Goal: Navigation & Orientation: Find specific page/section

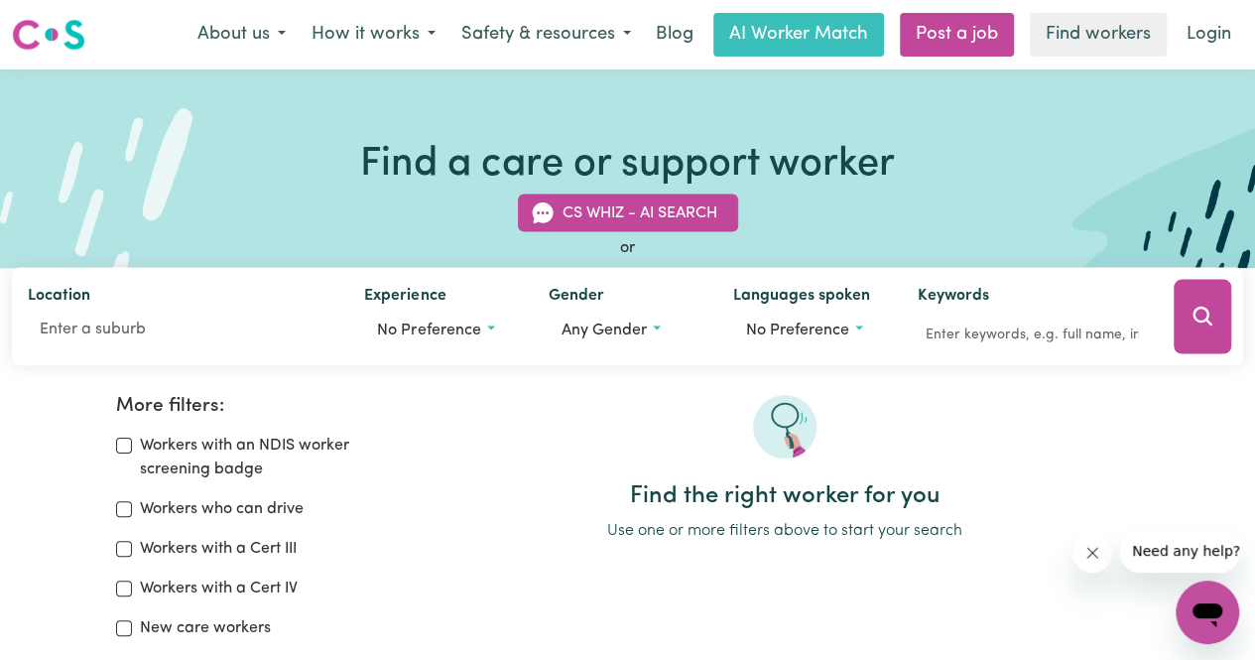
click at [407, 37] on button "How it works" at bounding box center [374, 35] width 150 height 42
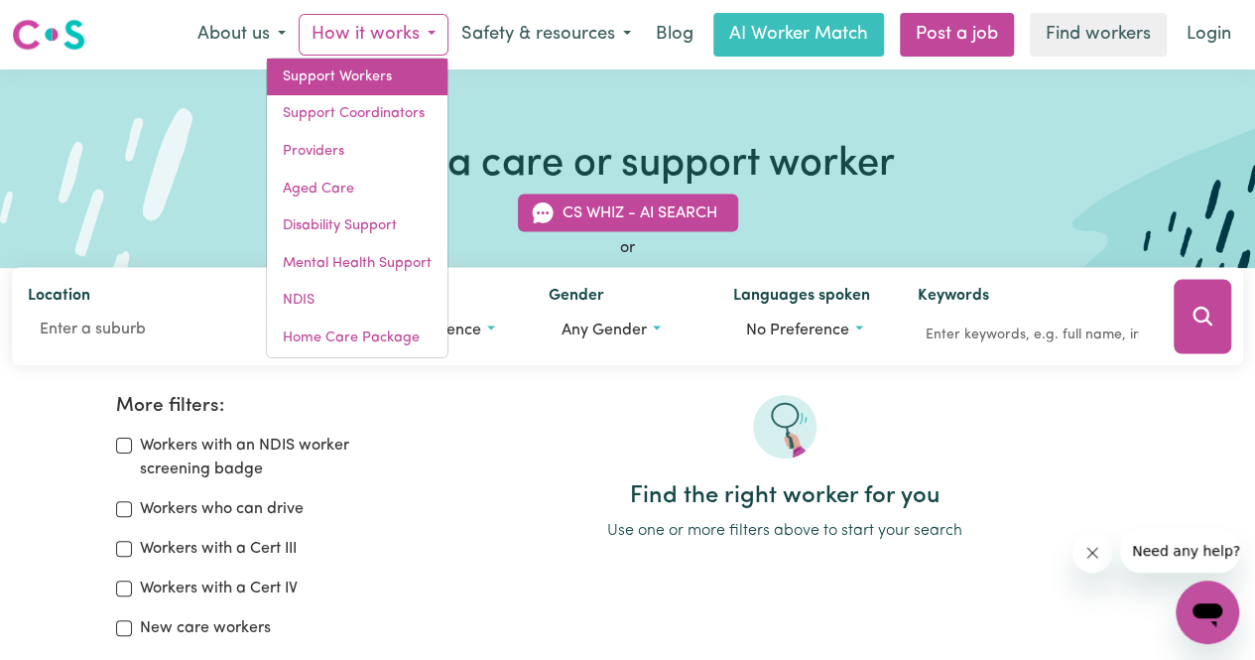
click at [393, 69] on link "Support Workers" at bounding box center [357, 78] width 181 height 38
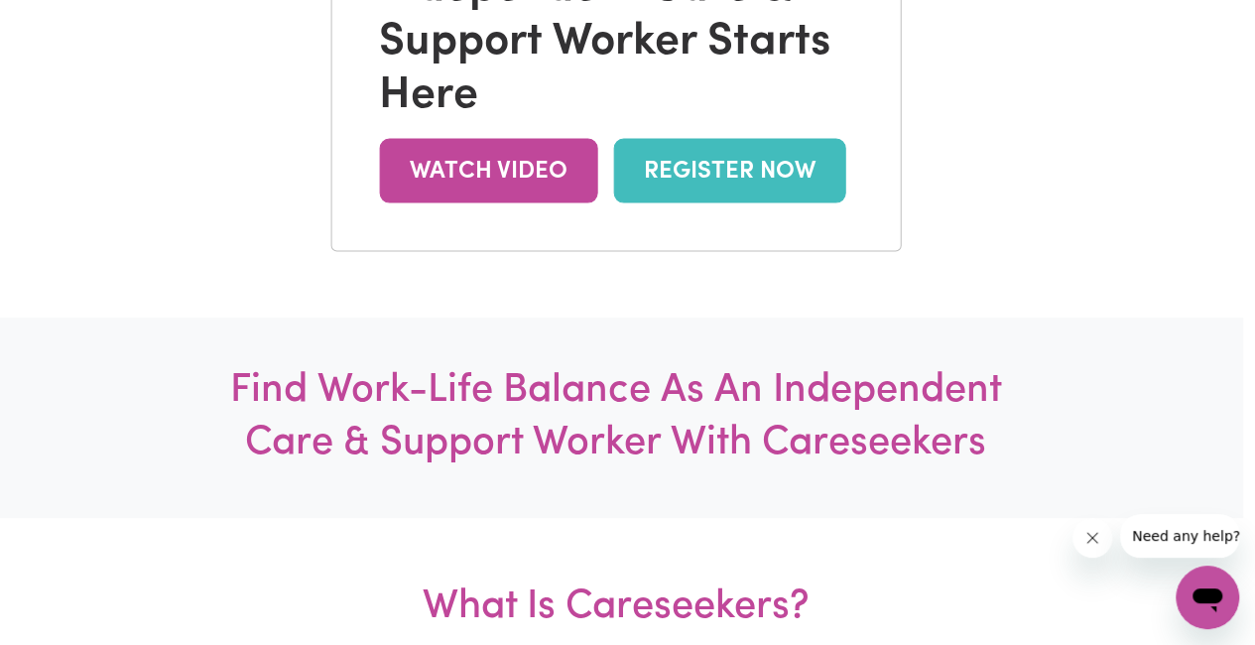
scroll to position [0, 12]
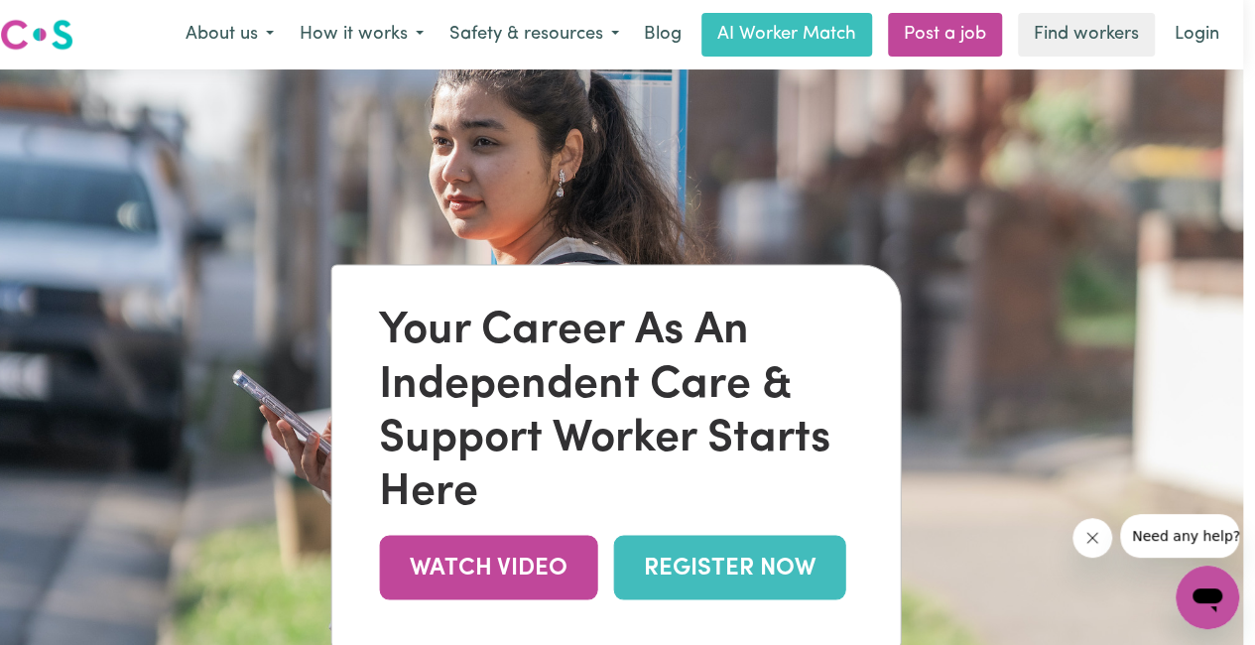
click at [1117, 37] on link "Find workers" at bounding box center [1086, 35] width 137 height 44
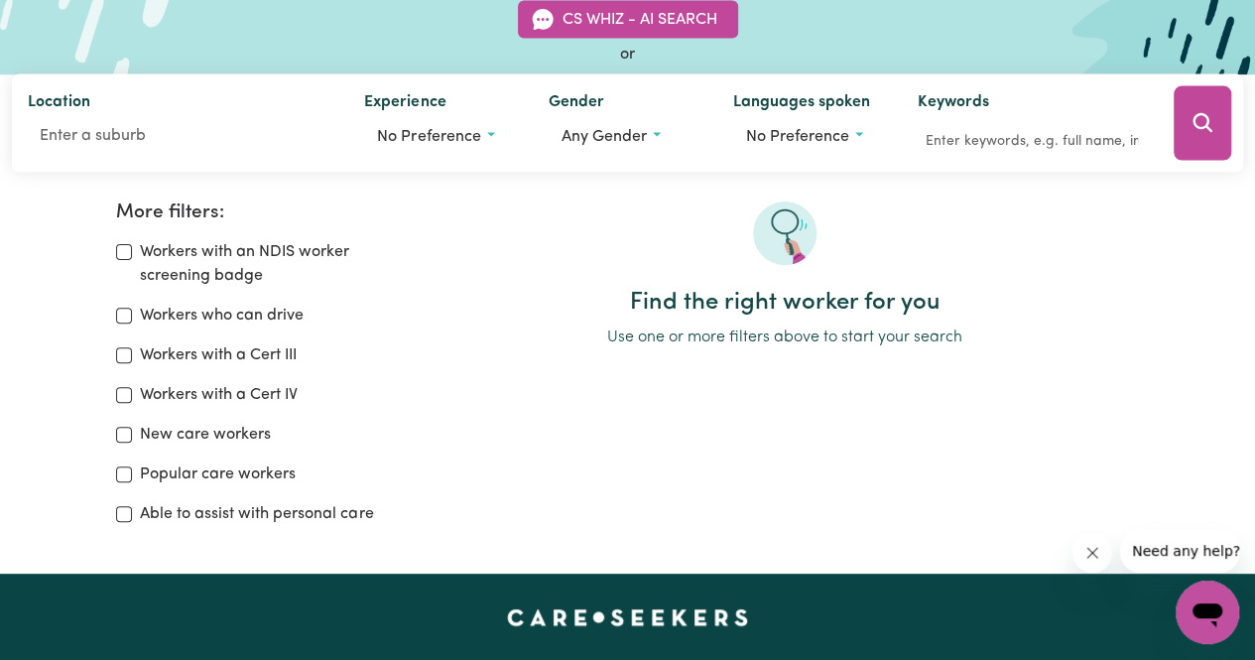
scroll to position [198, 0]
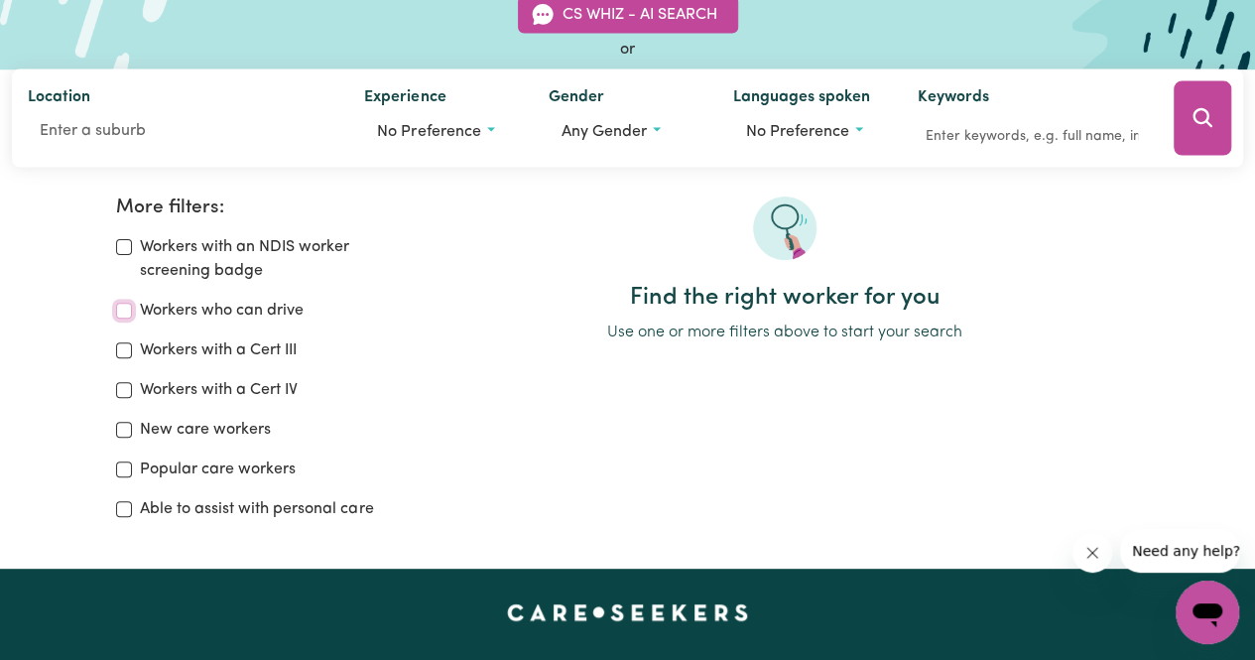
click at [123, 308] on input "Workers who can drive" at bounding box center [124, 311] width 16 height 16
checkbox input "true"
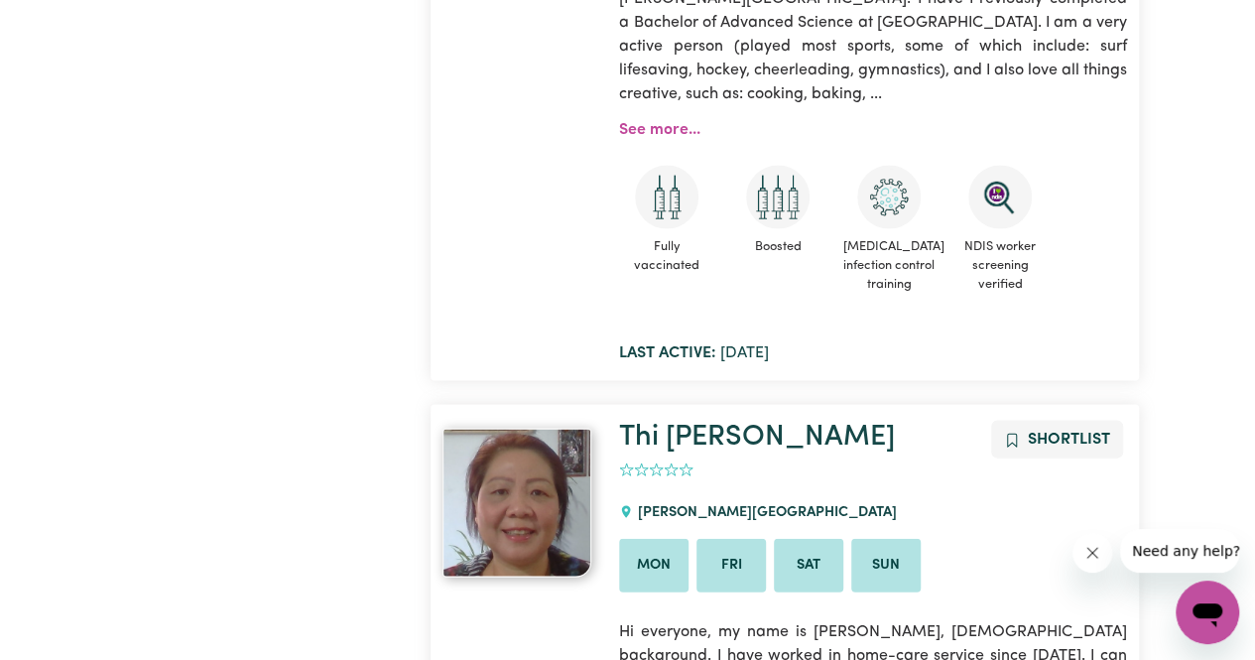
scroll to position [2117, 0]
